Goal: Task Accomplishment & Management: Manage account settings

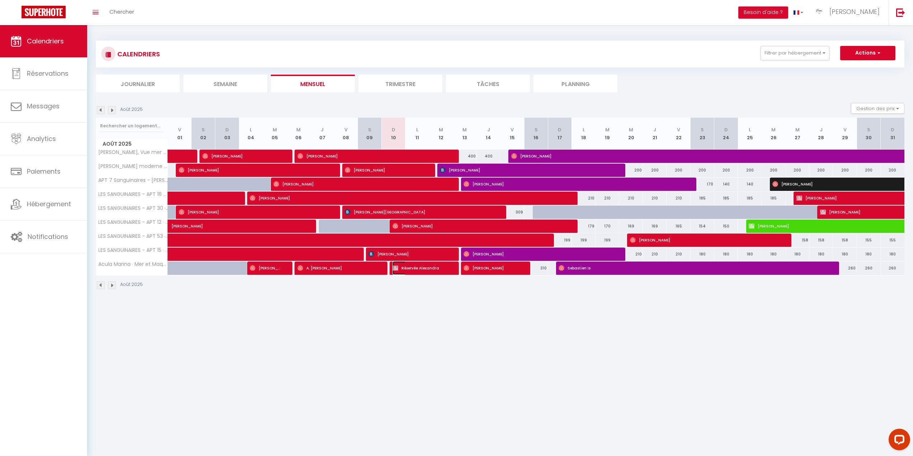
click at [394, 265] on img at bounding box center [396, 268] width 6 height 6
select select "OK"
select select "KO"
select select "1"
select select "0"
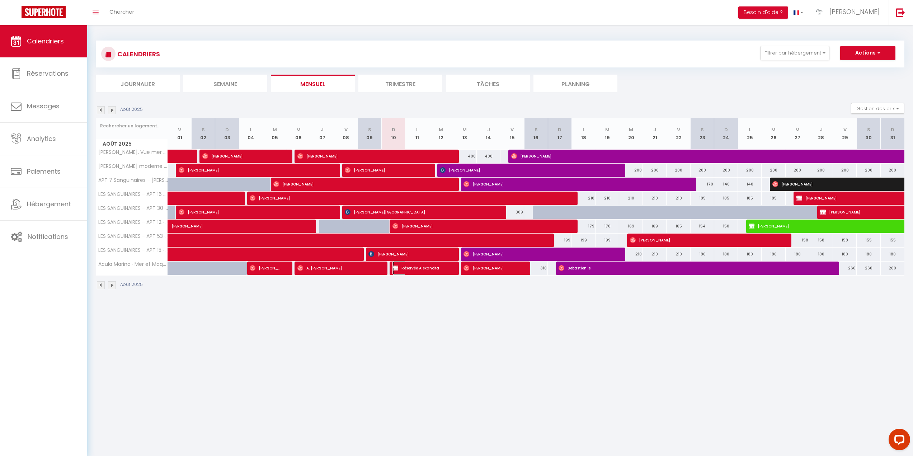
select select "1"
select select
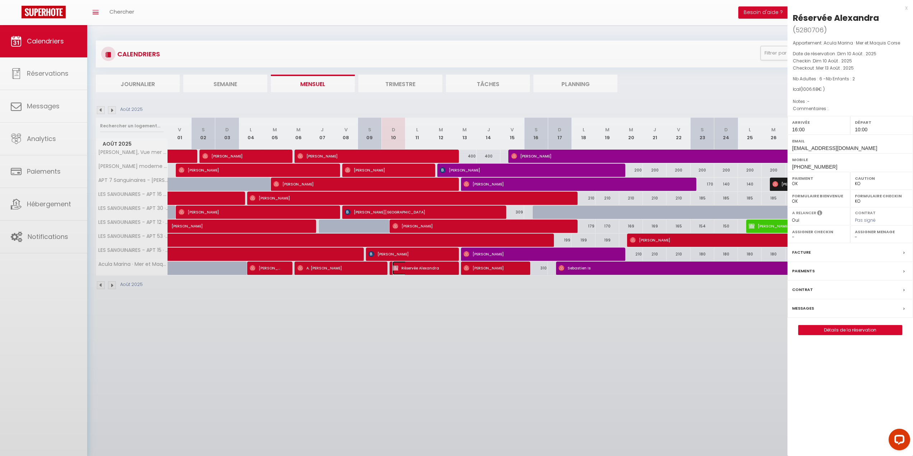
select select "42170"
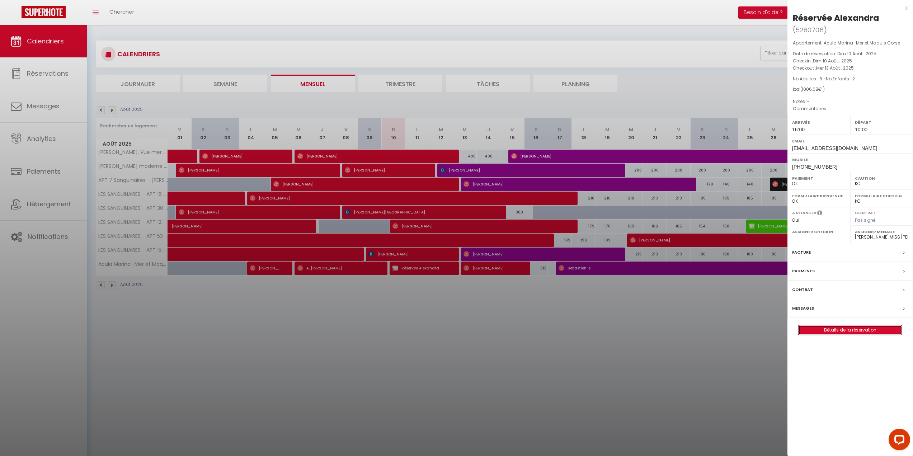
click at [851, 331] on link "Détails de la réservation" at bounding box center [850, 330] width 103 height 9
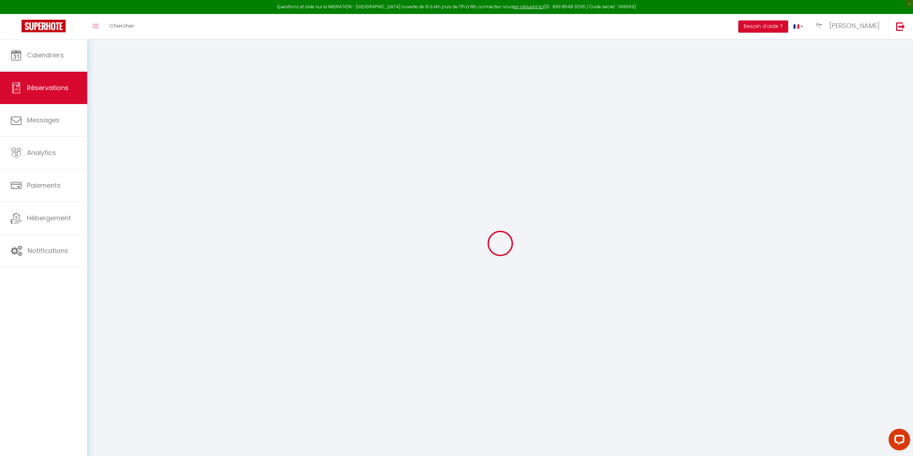
select select
checkbox input "false"
type textarea "."
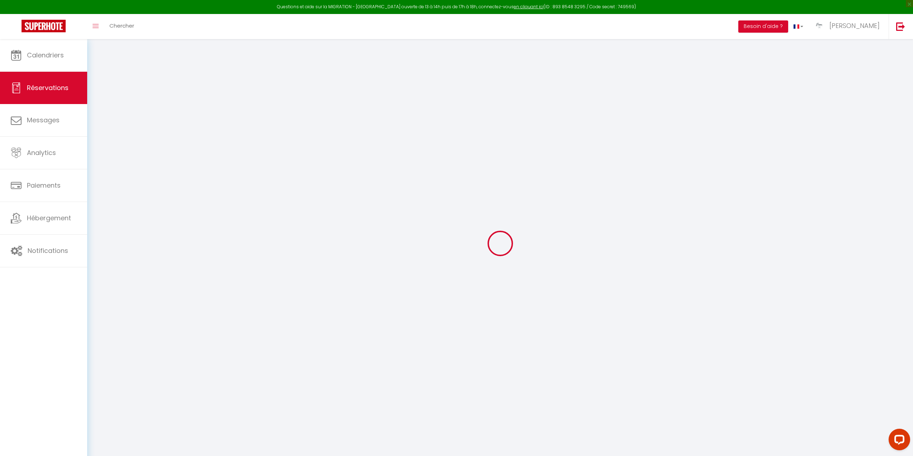
select select
checkbox input "false"
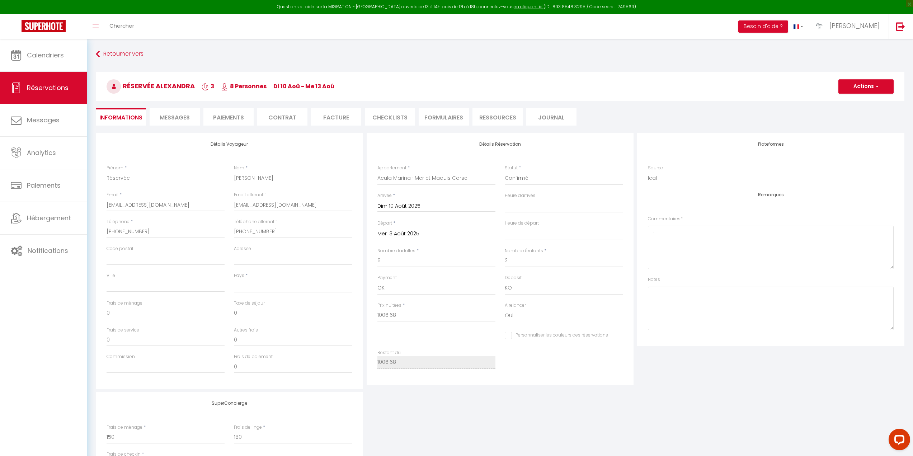
select select
checkbox input "false"
select select
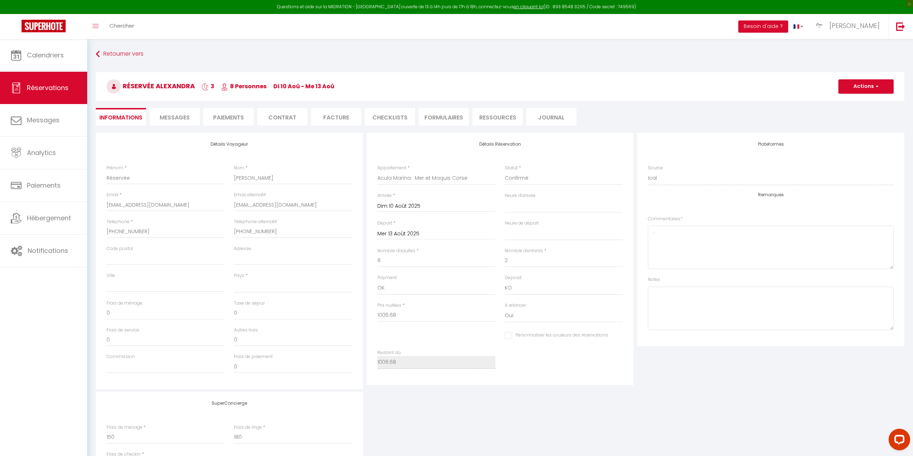
checkbox input "false"
select select "16:00"
select select "10:00"
click at [176, 113] on span "Messages" at bounding box center [175, 117] width 30 height 8
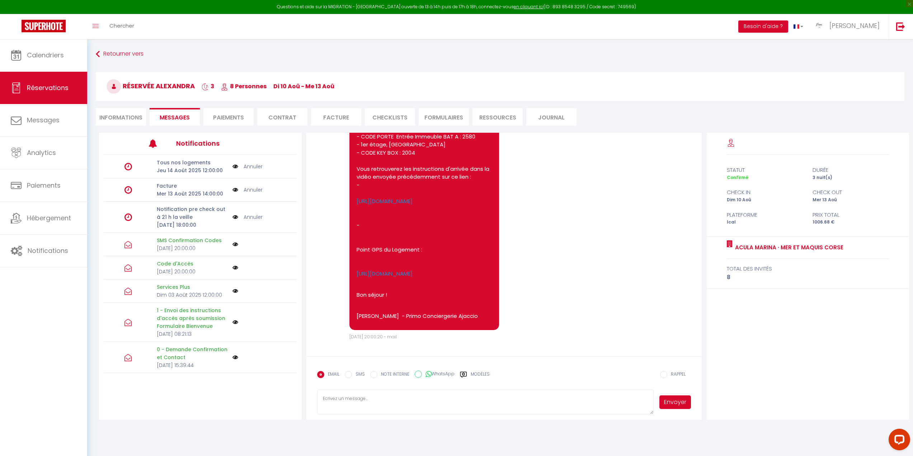
scroll to position [1431, 0]
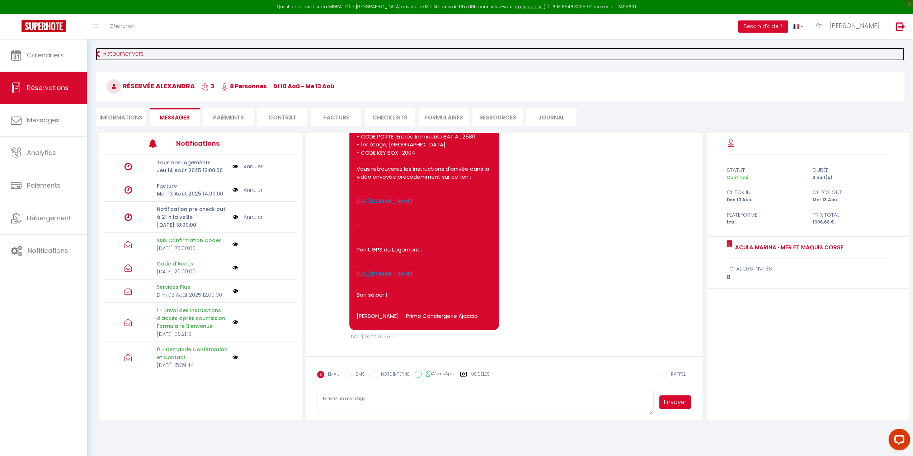
click at [100, 55] on icon at bounding box center [98, 54] width 4 height 13
select select
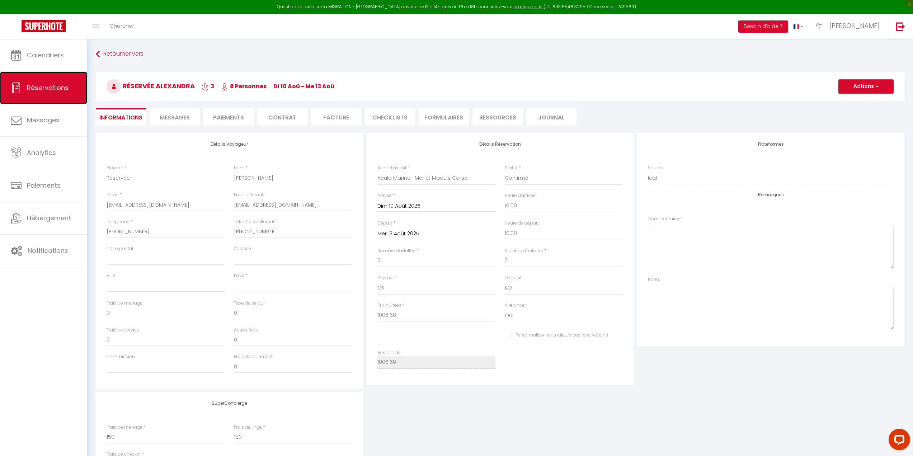
click at [64, 84] on span "Réservations" at bounding box center [48, 87] width 42 height 9
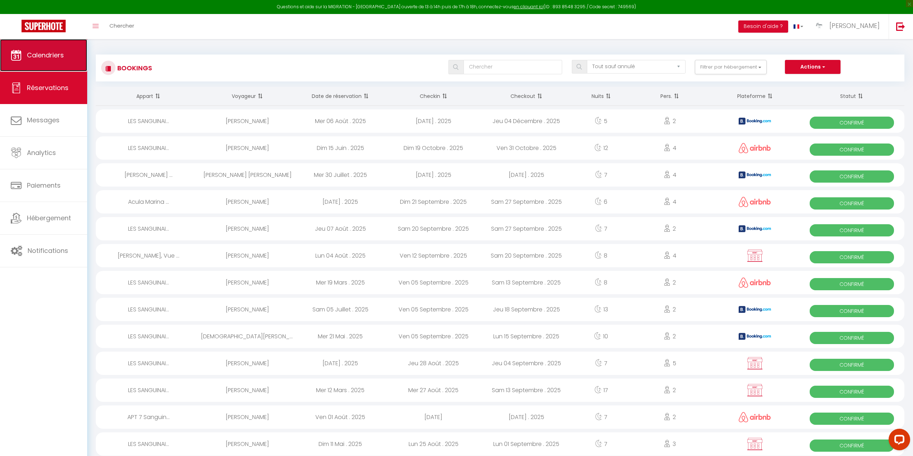
click at [56, 52] on span "Calendriers" at bounding box center [45, 55] width 37 height 9
